Goal: Task Accomplishment & Management: Manage account settings

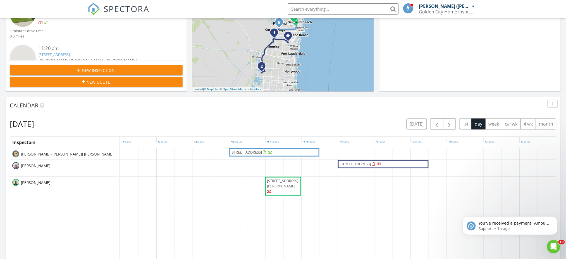
scroll to position [520, 578]
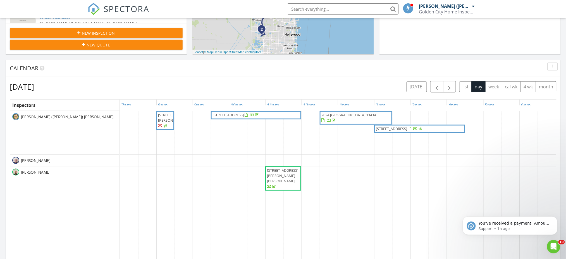
scroll to position [520, 578]
click at [452, 88] on span "button" at bounding box center [450, 87] width 7 height 7
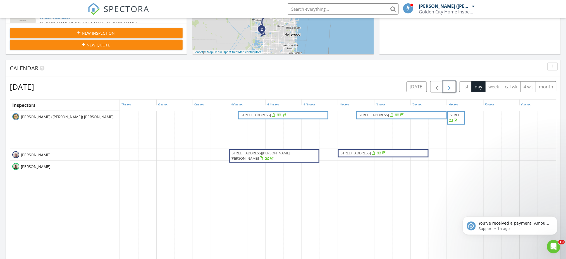
click at [451, 89] on span "button" at bounding box center [450, 87] width 7 height 7
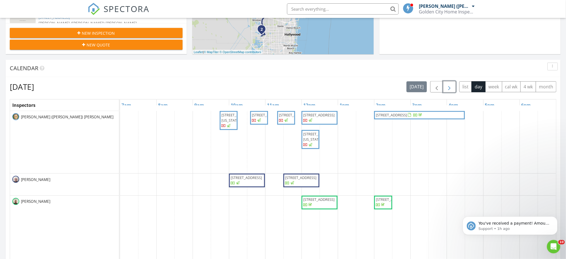
click at [447, 87] on span "button" at bounding box center [450, 87] width 7 height 7
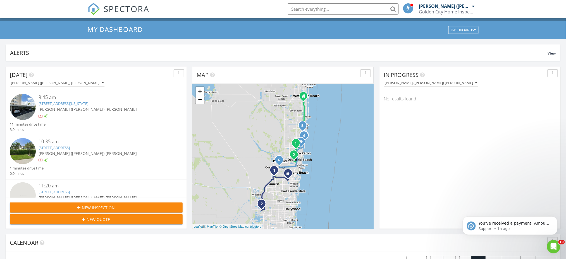
scroll to position [0, 0]
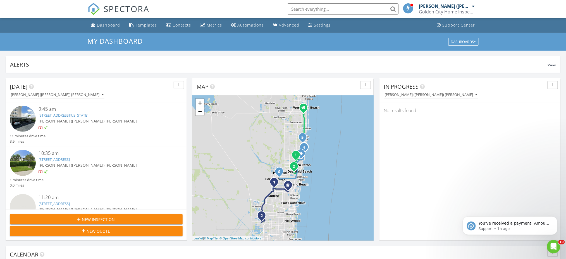
click at [306, 11] on input "text" at bounding box center [343, 8] width 112 height 11
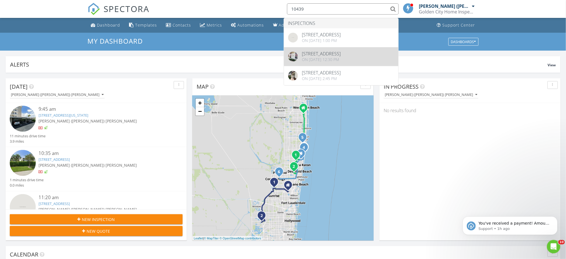
type input "10439"
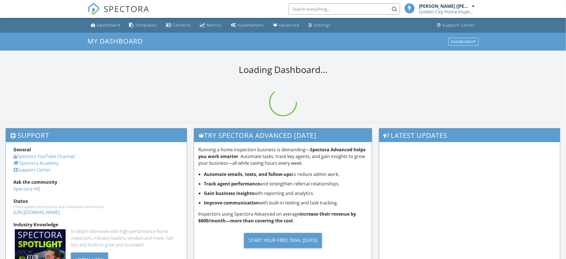
click at [322, 9] on input "text" at bounding box center [345, 8] width 112 height 11
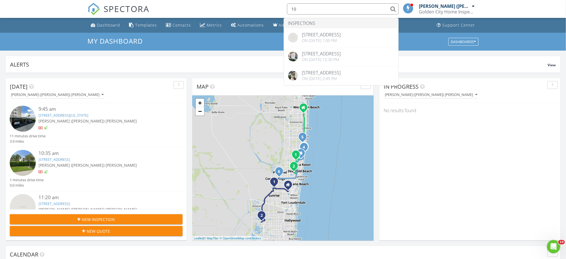
type input "1"
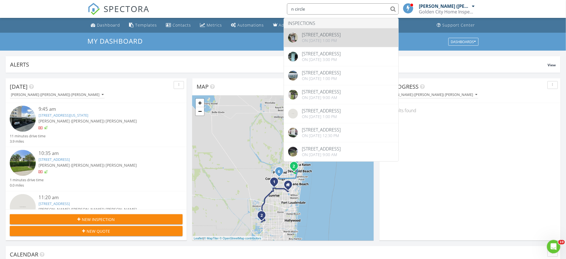
type input "n circle"
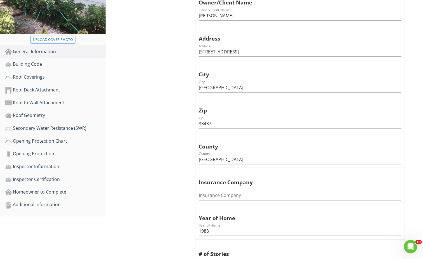
scroll to position [224, 0]
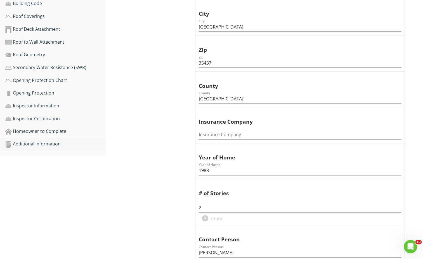
click at [48, 145] on div "Additional Information" at bounding box center [55, 144] width 101 height 7
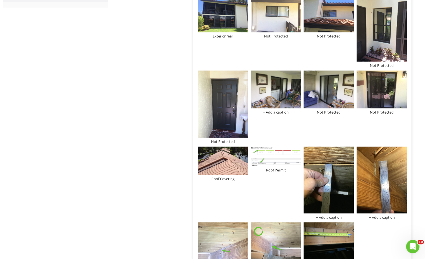
scroll to position [435, 0]
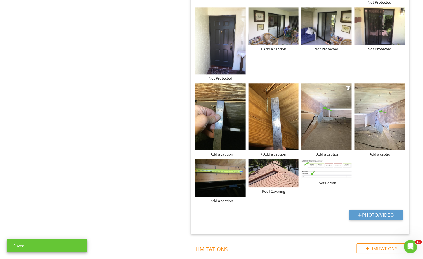
click at [328, 152] on div "+ Add a caption" at bounding box center [326, 154] width 50 height 4
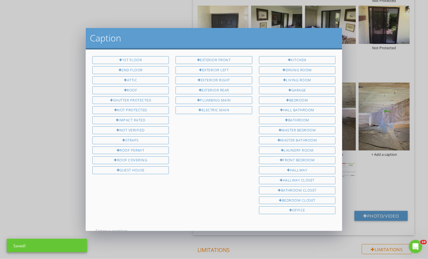
scroll to position [1, 0]
click at [144, 138] on div "Straps" at bounding box center [130, 140] width 77 height 8
type input "Straps"
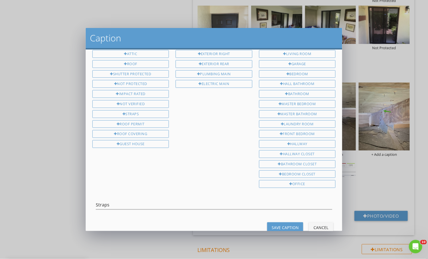
scroll to position [38, 0]
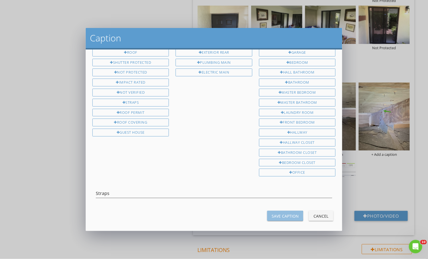
drag, startPoint x: 273, startPoint y: 215, endPoint x: 321, endPoint y: 196, distance: 51.2
click at [274, 214] on button "Save Caption" at bounding box center [285, 216] width 36 height 10
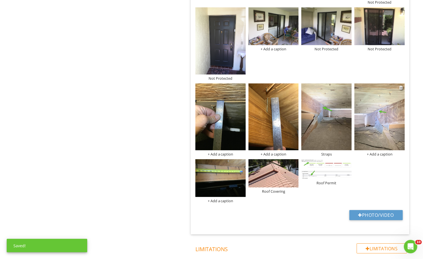
click at [380, 152] on div "+ Add a caption" at bounding box center [379, 154] width 50 height 4
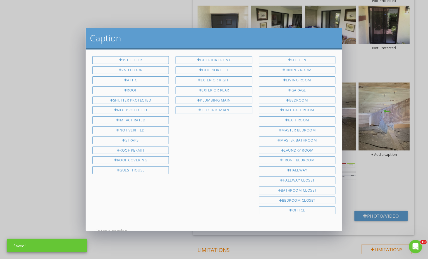
scroll to position [1, 0]
click at [133, 139] on div "Straps" at bounding box center [130, 140] width 77 height 8
type input "Straps"
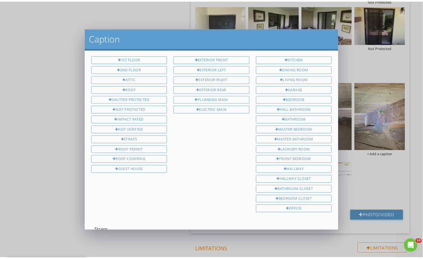
scroll to position [38, 0]
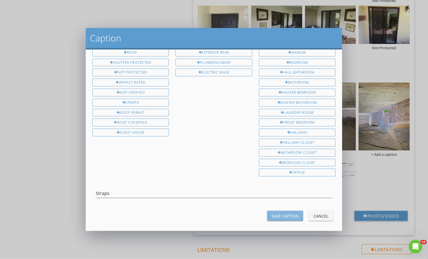
click at [272, 213] on div "Save Caption" at bounding box center [285, 216] width 27 height 6
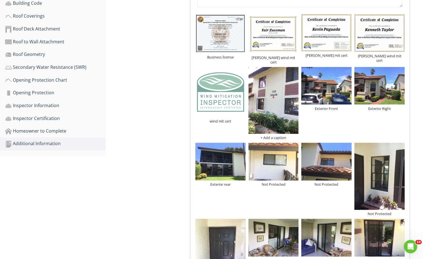
scroll to position [212, 0]
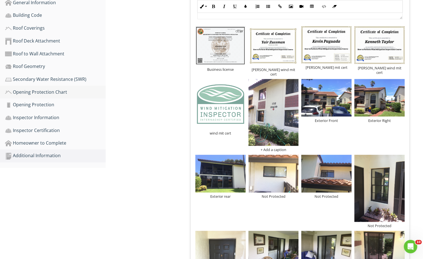
click at [49, 94] on div "Opening Protection Chart" at bounding box center [55, 92] width 101 height 7
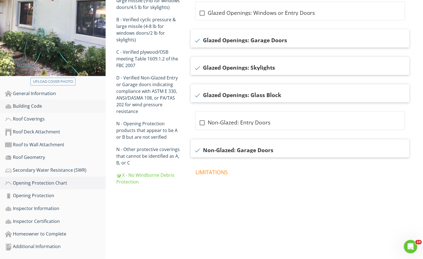
scroll to position [121, 0]
click at [50, 148] on div "Roof to Wall Attachment" at bounding box center [55, 144] width 101 height 7
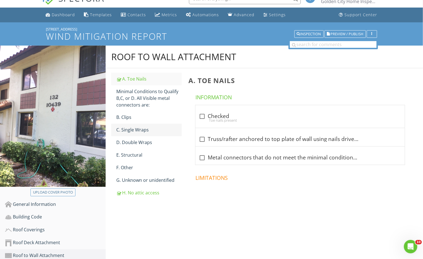
scroll to position [10, 0]
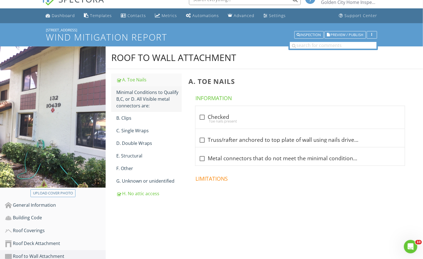
click at [141, 106] on div "Minimal Conditions to Qualify B,C, or D. All Visible metal connectors are:" at bounding box center [148, 99] width 65 height 20
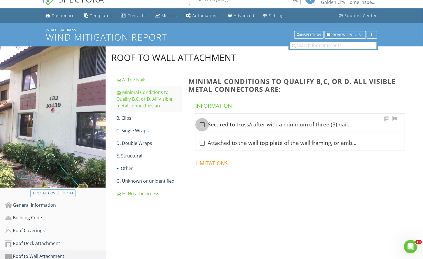
click at [200, 124] on div at bounding box center [202, 125] width 10 height 10
checkbox input "true"
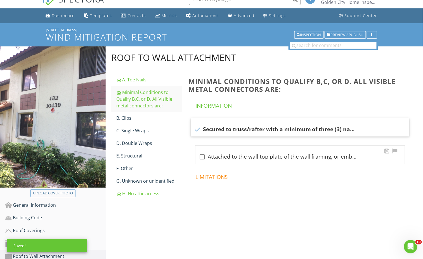
drag, startPoint x: 202, startPoint y: 155, endPoint x: 197, endPoint y: 155, distance: 5.1
click at [202, 156] on div at bounding box center [202, 157] width 10 height 10
checkbox input "true"
click at [143, 132] on div "C. Single Wraps" at bounding box center [148, 130] width 65 height 7
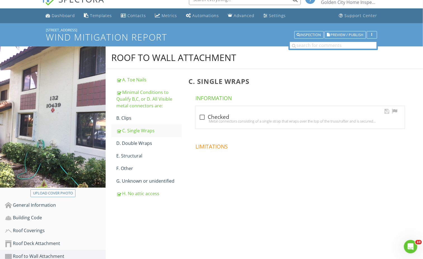
click at [203, 117] on div at bounding box center [202, 117] width 10 height 10
checkbox input "true"
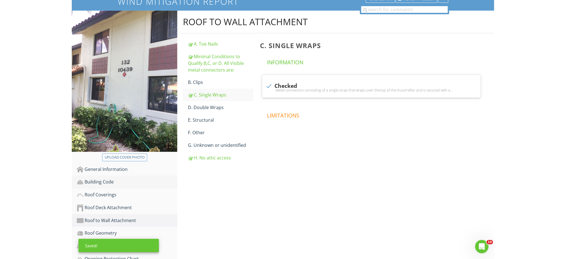
scroll to position [84, 0]
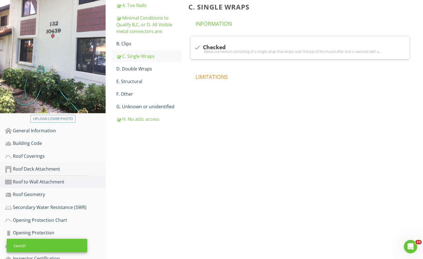
click at [48, 170] on div "Roof Deck Attachment" at bounding box center [55, 168] width 101 height 7
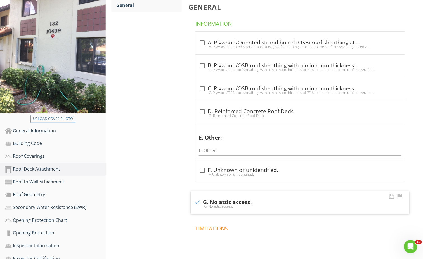
click at [194, 205] on div "G. No attic access." at bounding box center [300, 206] width 212 height 4
checkbox input "false"
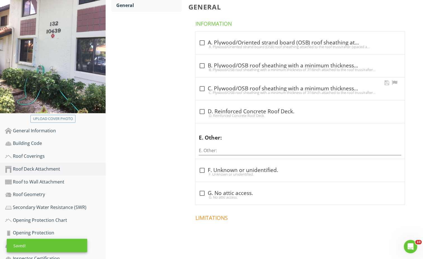
click at [203, 89] on div at bounding box center [202, 89] width 10 height 10
checkbox input "true"
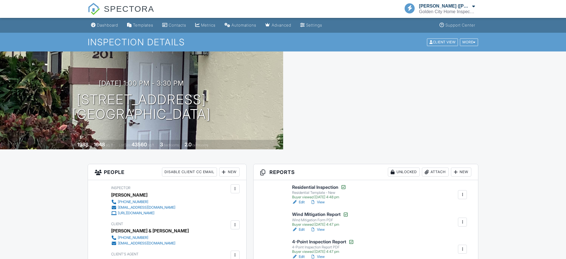
drag, startPoint x: 0, startPoint y: 0, endPoint x: 300, endPoint y: 118, distance: 322.1
click at [300, 227] on link "Edit" at bounding box center [298, 230] width 13 height 6
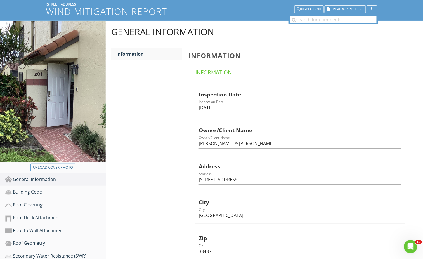
scroll to position [149, 0]
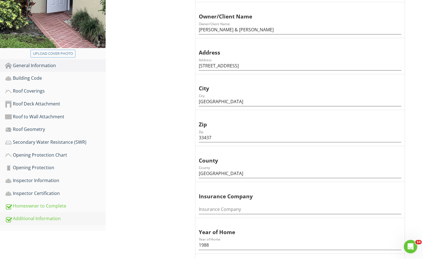
click at [44, 218] on div "Additional Information" at bounding box center [55, 218] width 101 height 7
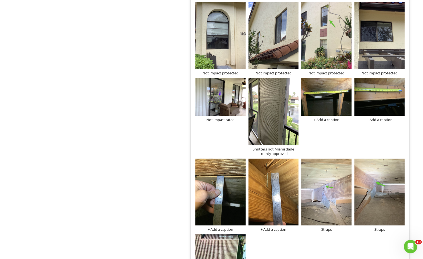
scroll to position [484, 0]
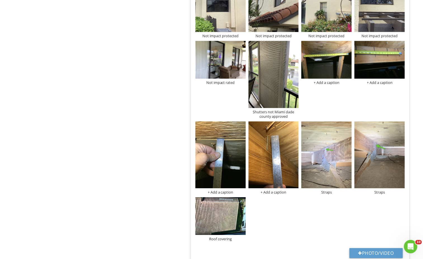
drag, startPoint x: 324, startPoint y: 164, endPoint x: 60, endPoint y: 103, distance: 271.1
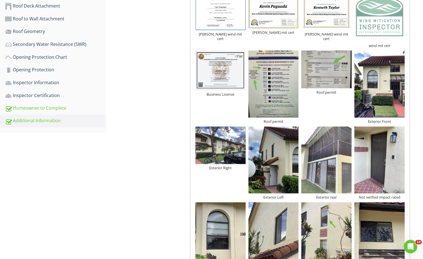
scroll to position [224, 0]
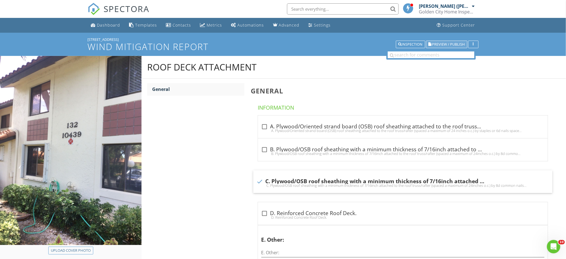
click at [443, 42] on span "Preview / Publish" at bounding box center [449, 44] width 33 height 4
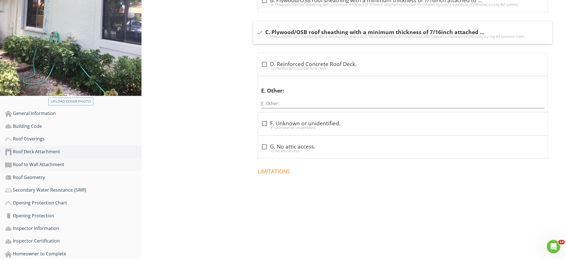
click at [42, 167] on div "Roof to Wall Attachment" at bounding box center [73, 164] width 137 height 7
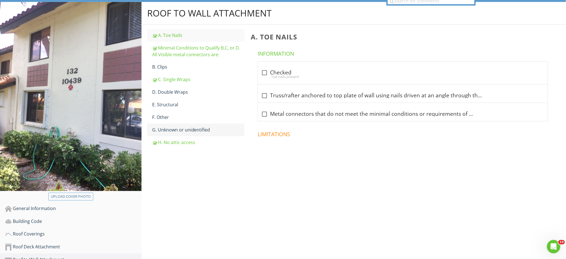
scroll to position [37, 0]
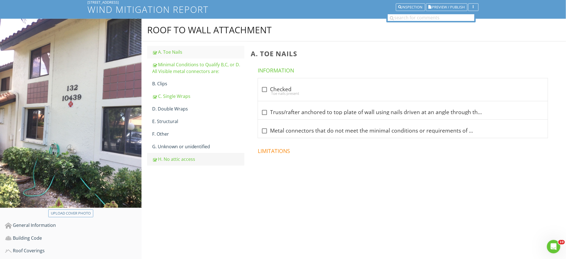
click at [188, 156] on div "H. No attic access" at bounding box center [198, 159] width 92 height 7
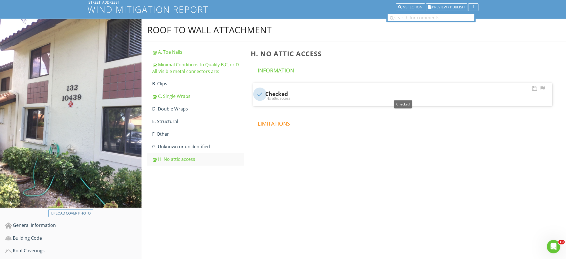
click at [264, 92] on div at bounding box center [260, 94] width 10 height 10
checkbox input "false"
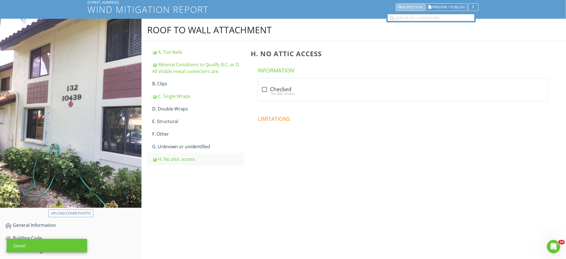
click at [410, 9] on div "Inspection" at bounding box center [411, 7] width 24 height 4
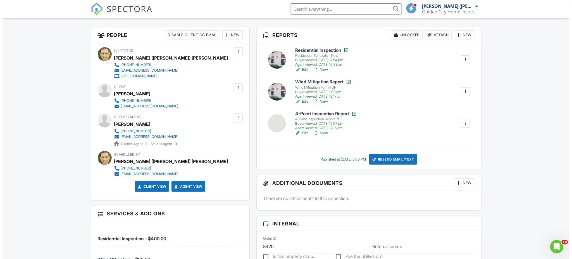
scroll to position [186, 0]
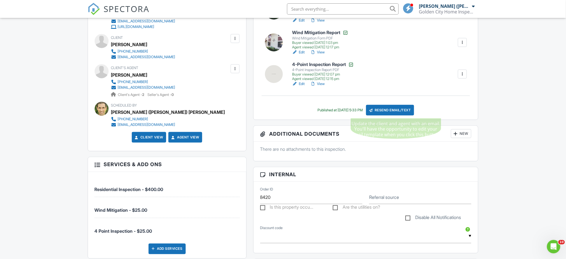
click at [394, 111] on div "Resend Email/Text" at bounding box center [390, 110] width 48 height 11
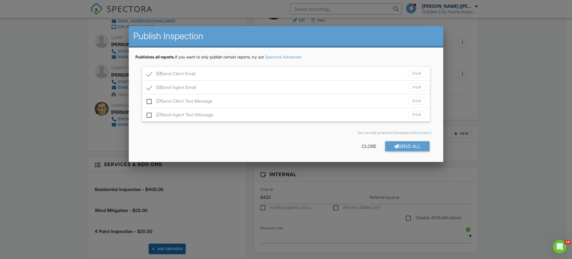
click at [414, 75] on div "Edit" at bounding box center [417, 74] width 18 height 8
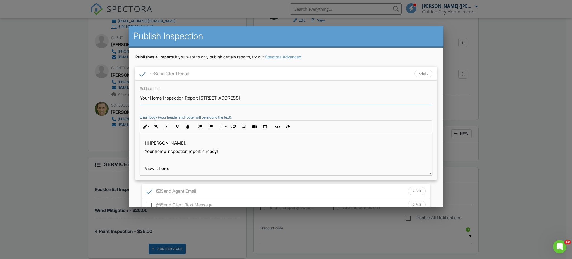
click at [267, 96] on input "Your Home Inspection Report 10439 S Circle Lake Dr 102" at bounding box center [286, 98] width 292 height 14
type input "Your Home Inspection Report 10439 S Circle Lake Dr 102 (updated)"
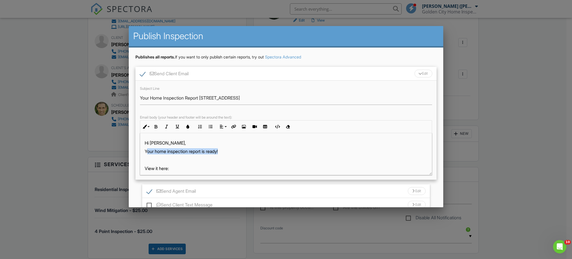
drag, startPoint x: 229, startPoint y: 151, endPoint x: 146, endPoint y: 151, distance: 83.0
click at [146, 151] on p "Your home inspection report is ready!" at bounding box center [286, 151] width 283 height 6
drag, startPoint x: 267, startPoint y: 152, endPoint x: 145, endPoint y: 152, distance: 122.1
click at [145, 152] on p "Report has been updated with attic photos in the wind mit." at bounding box center [286, 151] width 283 height 6
copy p "Report has been updated with attic photos in the wind mit."
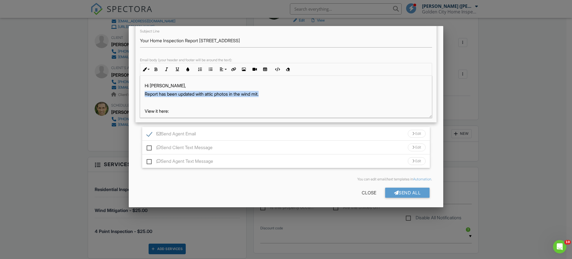
scroll to position [58, 0]
click at [412, 131] on div at bounding box center [413, 133] width 2 height 4
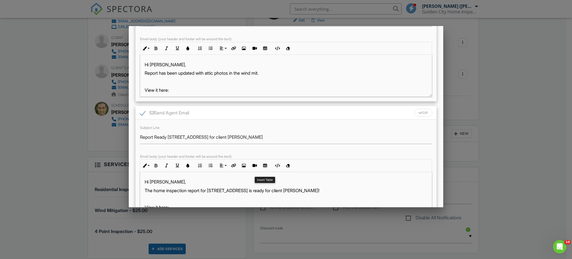
scroll to position [95, 0]
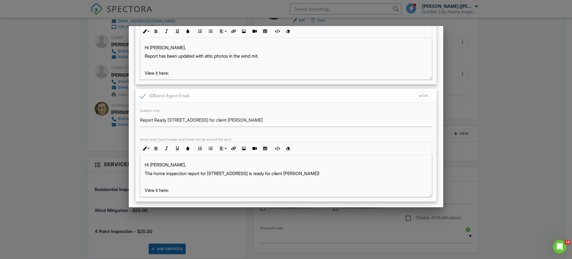
drag, startPoint x: 329, startPoint y: 173, endPoint x: 146, endPoint y: 174, distance: 182.8
click at [146, 174] on p "The home inspection report for 10439 S Circle Lake Dr 102 is ready for client L…" at bounding box center [286, 173] width 283 height 6
click at [279, 123] on input "Report Ready 10439 S Circle Lake Dr 102 for client Lebo Nat" at bounding box center [286, 120] width 292 height 14
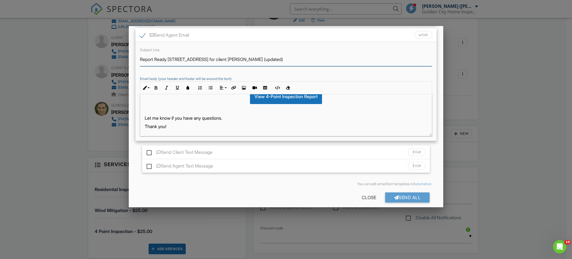
scroll to position [162, 0]
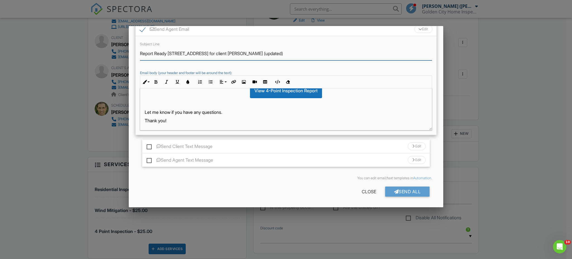
drag, startPoint x: 286, startPoint y: 54, endPoint x: 297, endPoint y: 61, distance: 13.3
click at [286, 54] on input "Report Ready 10439 S Circle Lake Dr 102 for client Lebo Nat (updated)" at bounding box center [286, 54] width 292 height 14
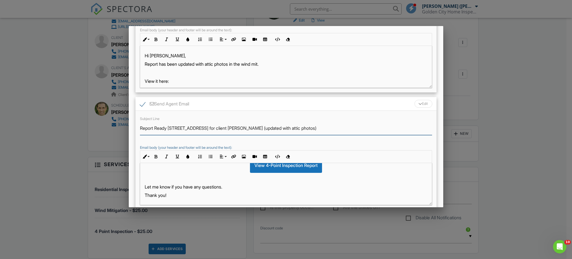
scroll to position [50, 0]
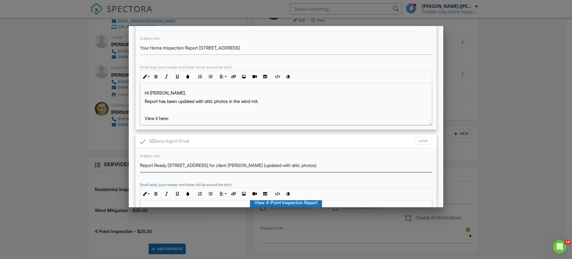
type input "Report Ready 10439 S Circle Lake Dr 102 for client Lebo Nat (updated with attic…"
click at [278, 47] on input "Your Home Inspection Report 10439 S Circle Lake Dr 102 (updated)" at bounding box center [286, 48] width 292 height 14
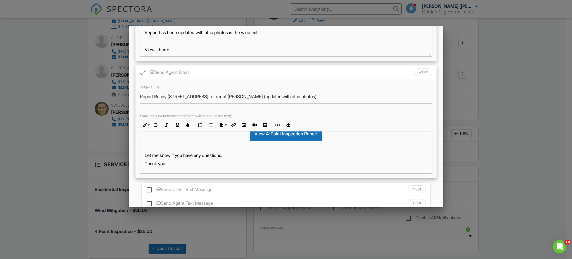
scroll to position [162, 0]
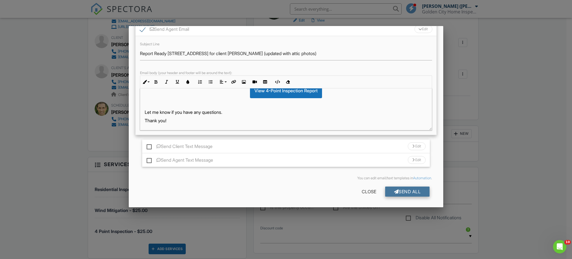
type input "Your Home Inspection Report 10439 S Circle Lake Dr 102 (updated with attic phot…"
click at [402, 190] on div "Send All" at bounding box center [407, 191] width 45 height 10
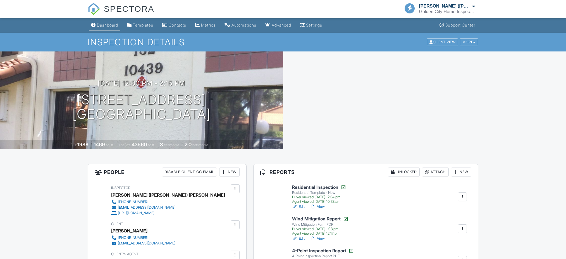
click at [106, 24] on div "Dashboard" at bounding box center [107, 25] width 21 height 5
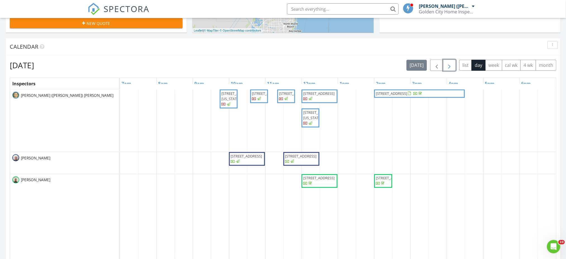
click at [447, 66] on span "button" at bounding box center [450, 65] width 7 height 7
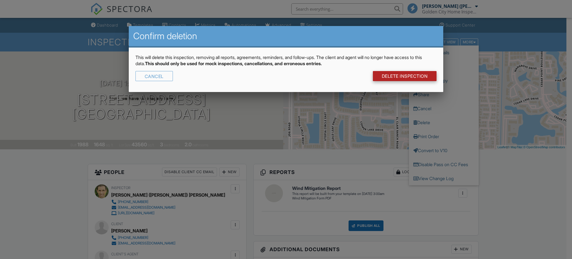
click at [408, 74] on link "DELETE Inspection" at bounding box center [405, 76] width 64 height 10
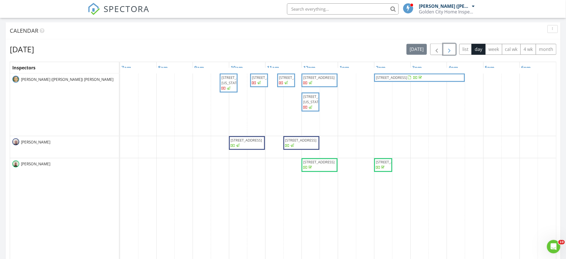
click at [451, 51] on span "button" at bounding box center [450, 49] width 7 height 7
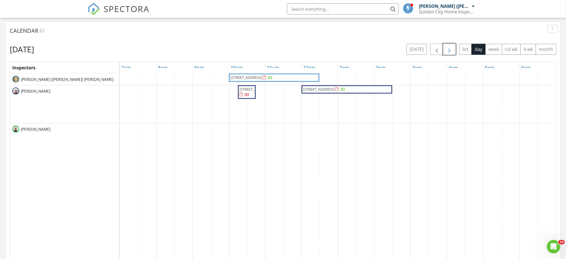
click at [451, 51] on span "button" at bounding box center [450, 49] width 7 height 7
